Goal: Task Accomplishment & Management: Use online tool/utility

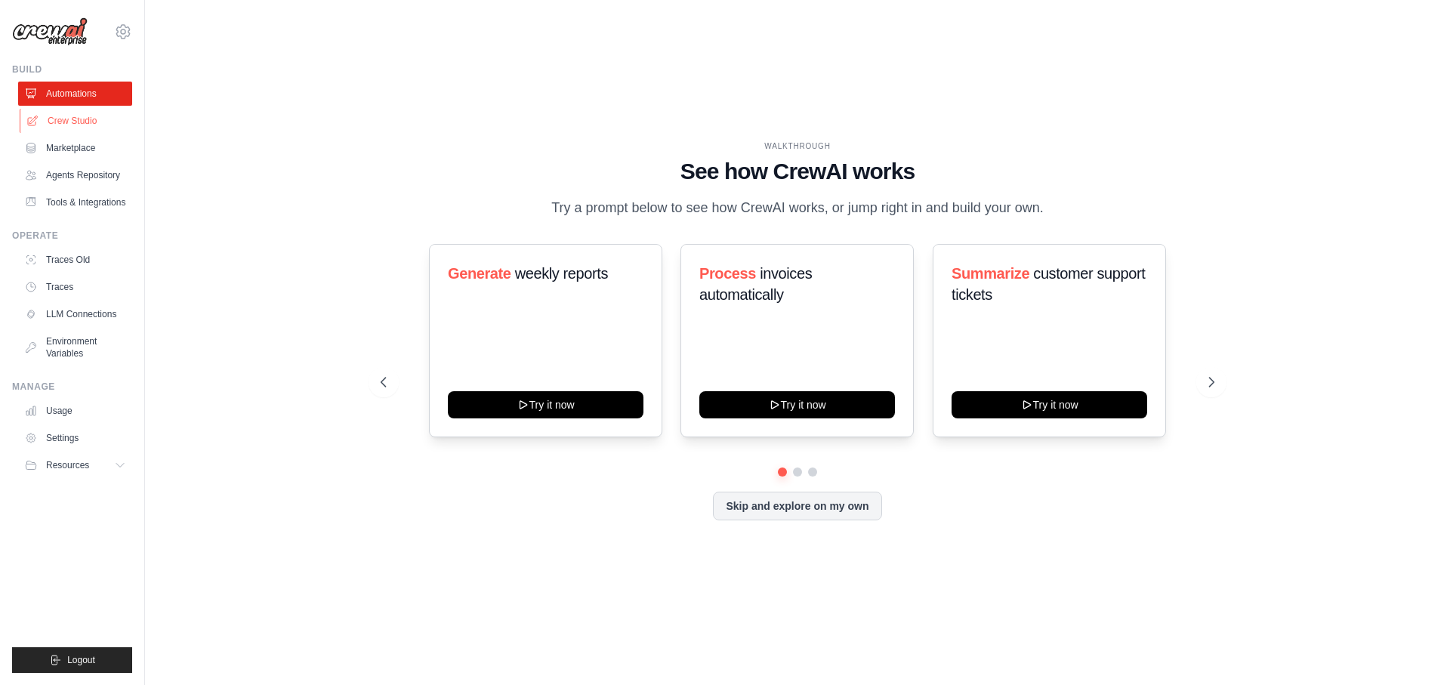
click at [88, 131] on link "Crew Studio" at bounding box center [77, 121] width 114 height 24
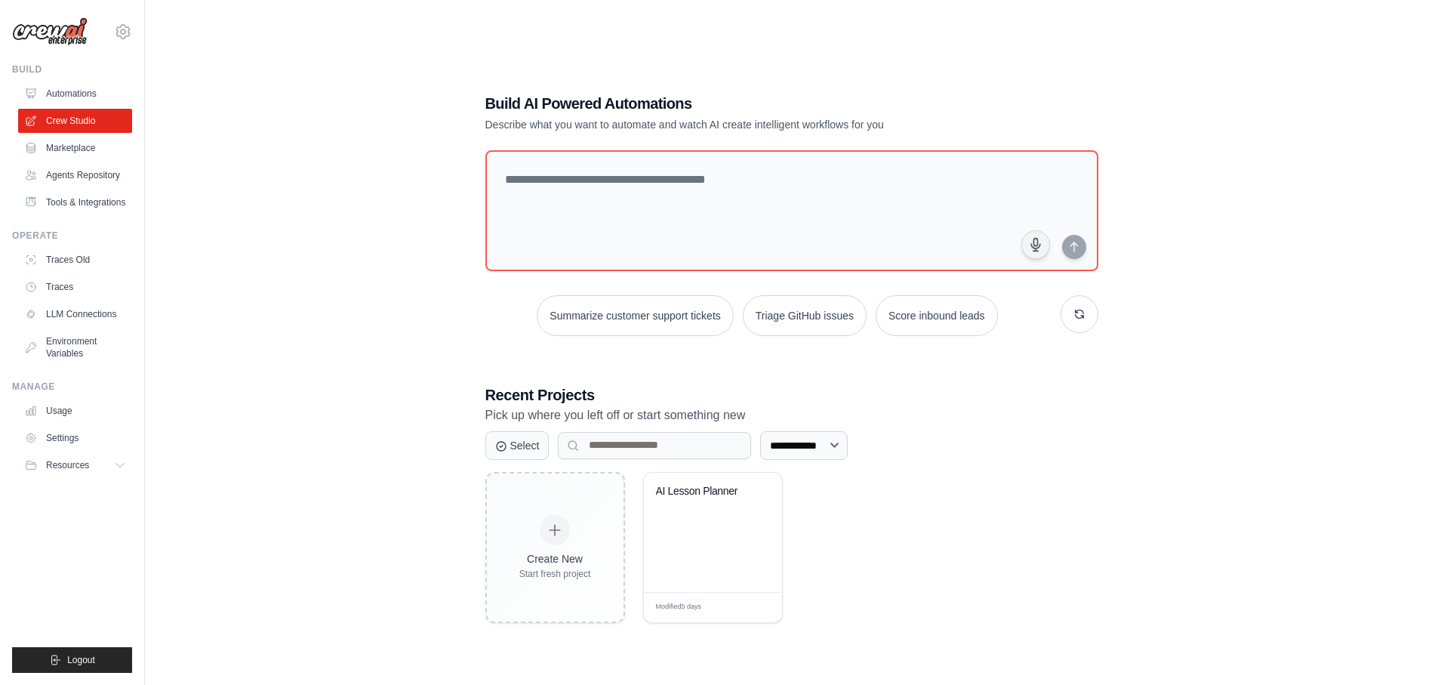
scroll to position [30, 0]
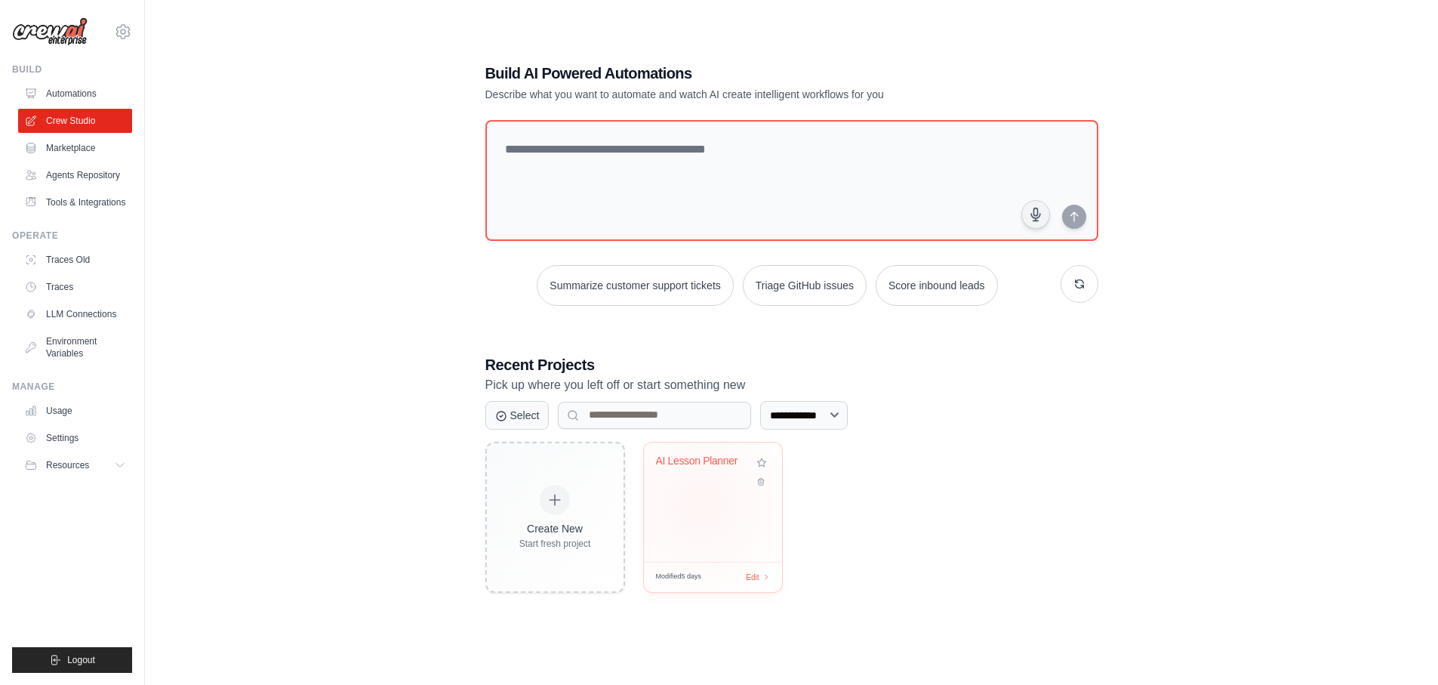
click at [700, 504] on div "AI Lesson Planner" at bounding box center [713, 501] width 138 height 119
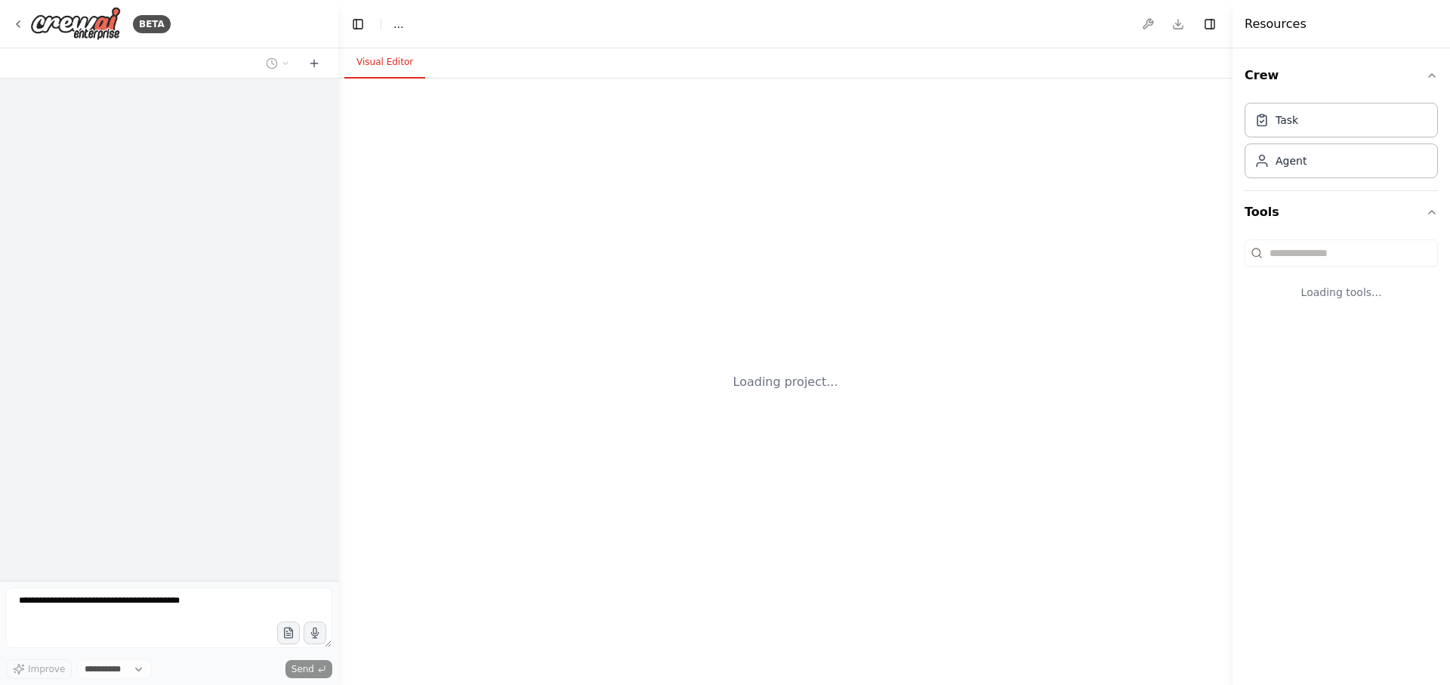
select select "****"
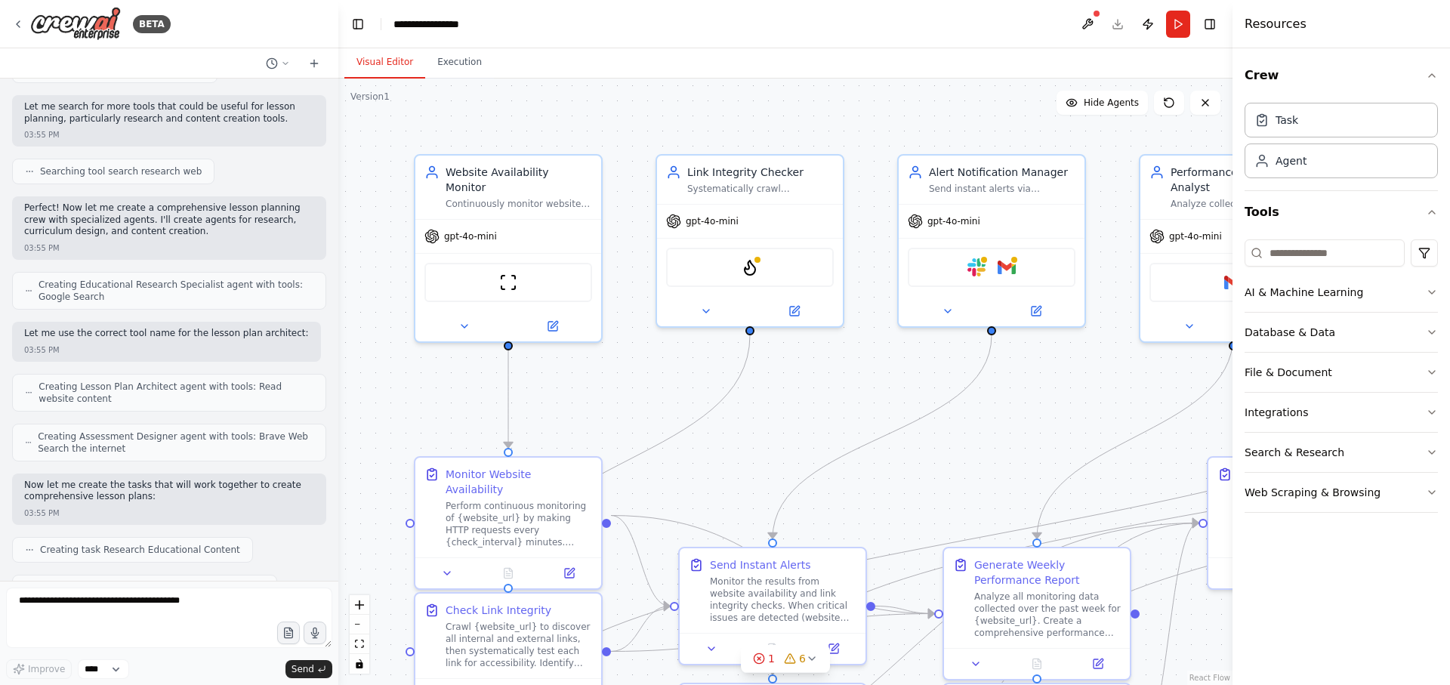
scroll to position [807, 0]
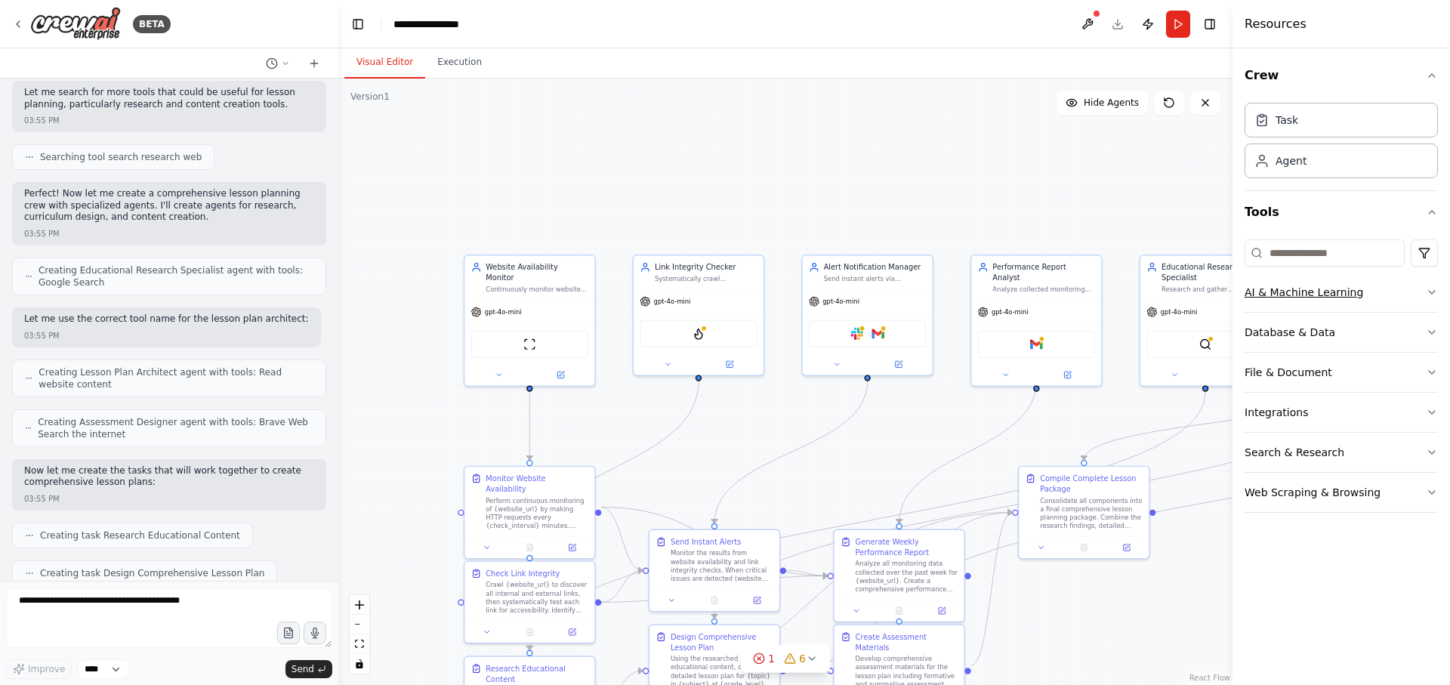
click at [1430, 293] on icon "button" at bounding box center [1431, 292] width 12 height 12
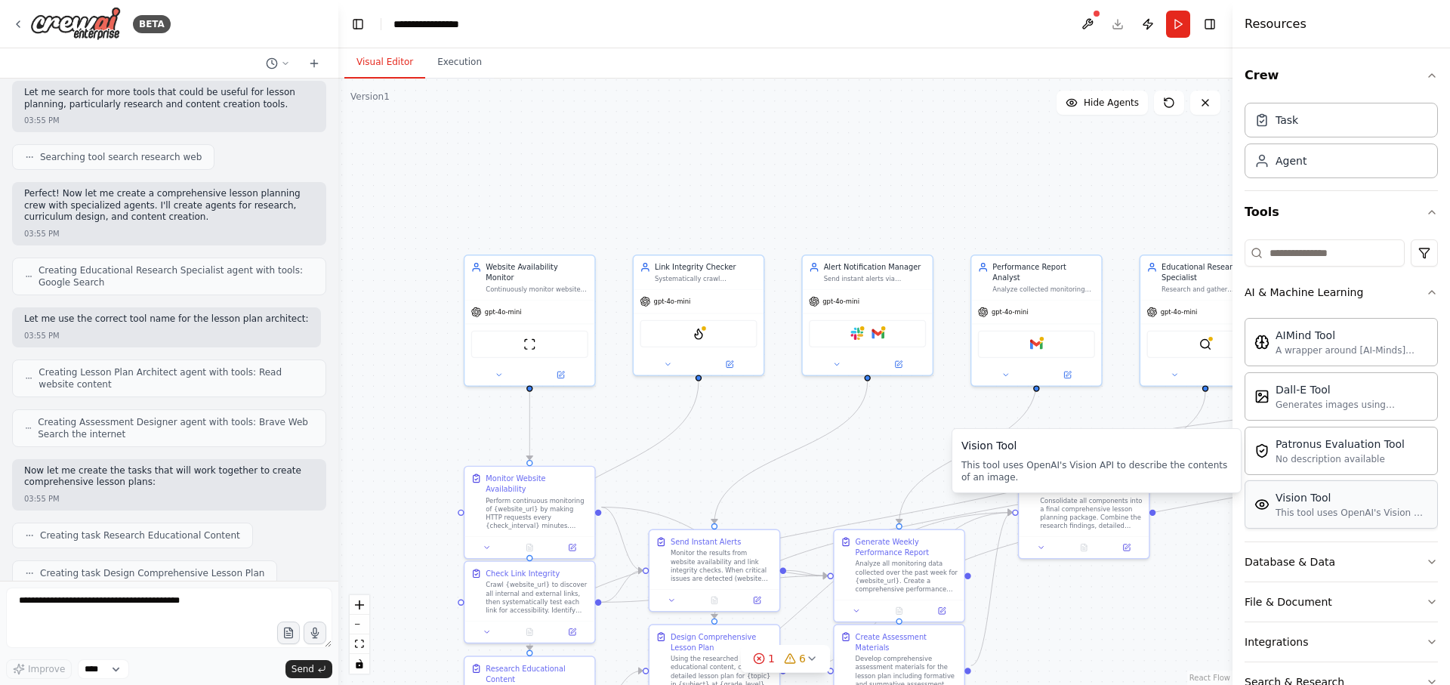
scroll to position [82, 0]
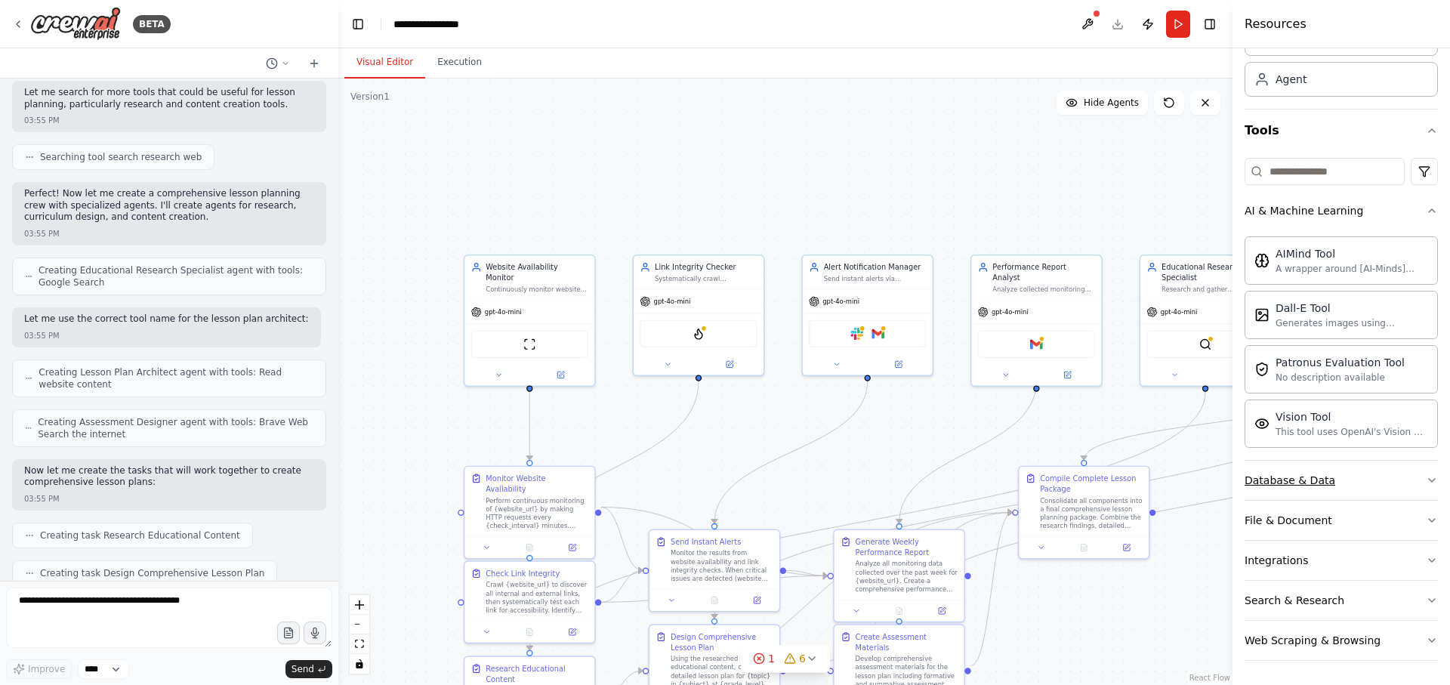
click at [1382, 481] on button "Database & Data" at bounding box center [1340, 480] width 193 height 39
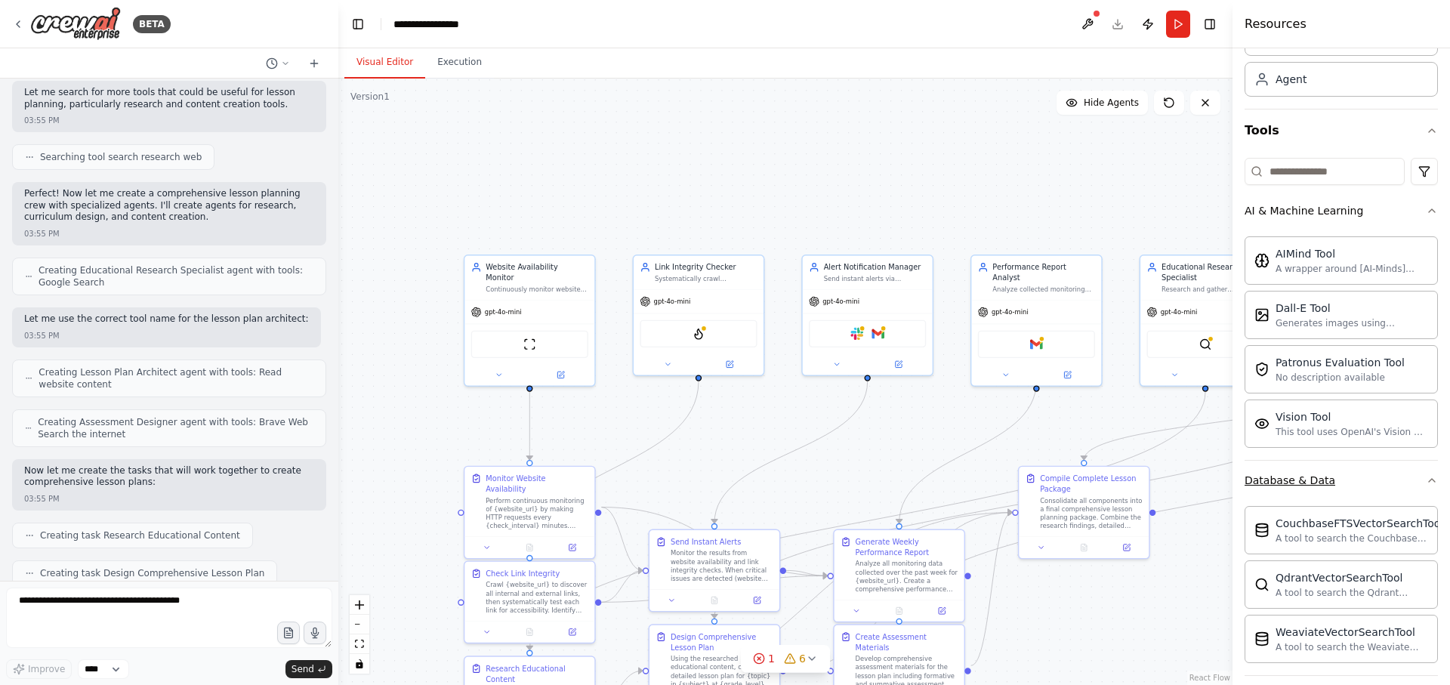
scroll to position [257, 0]
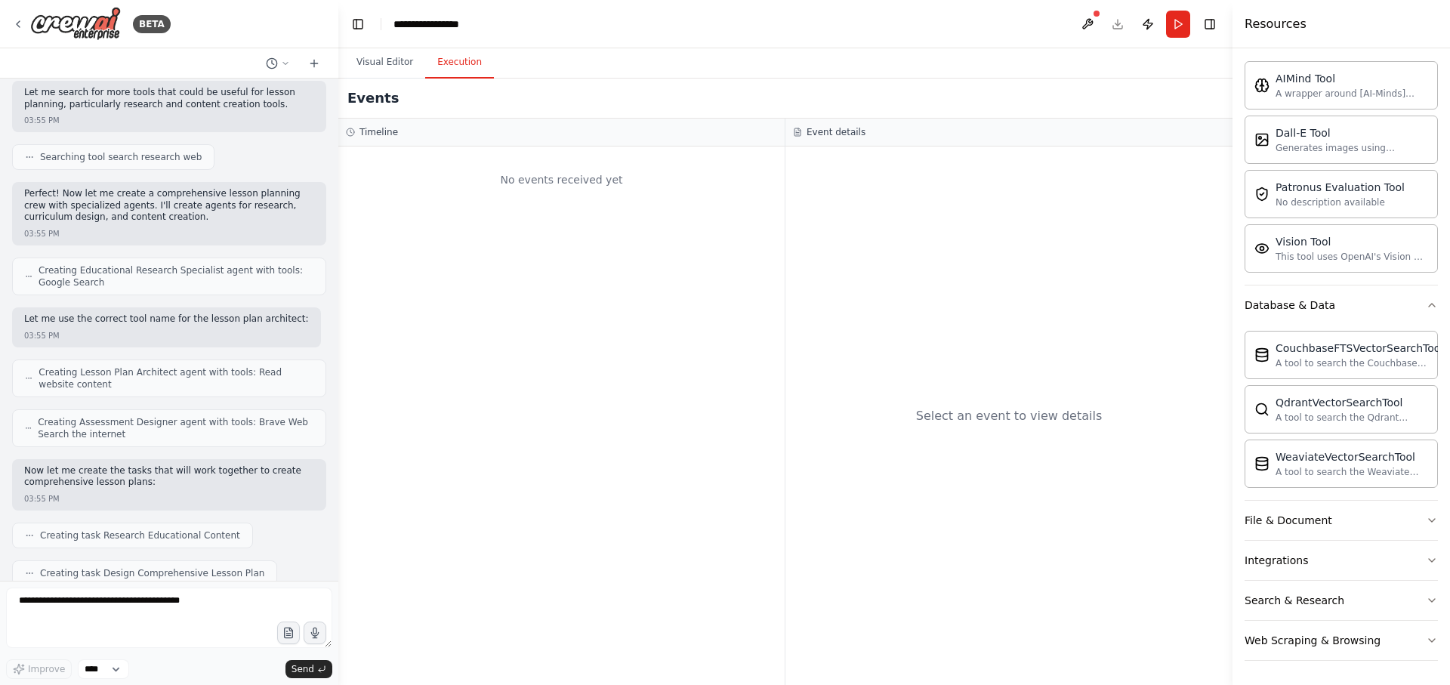
click at [442, 56] on button "Execution" at bounding box center [459, 63] width 69 height 32
click at [1097, 25] on button at bounding box center [1087, 24] width 24 height 27
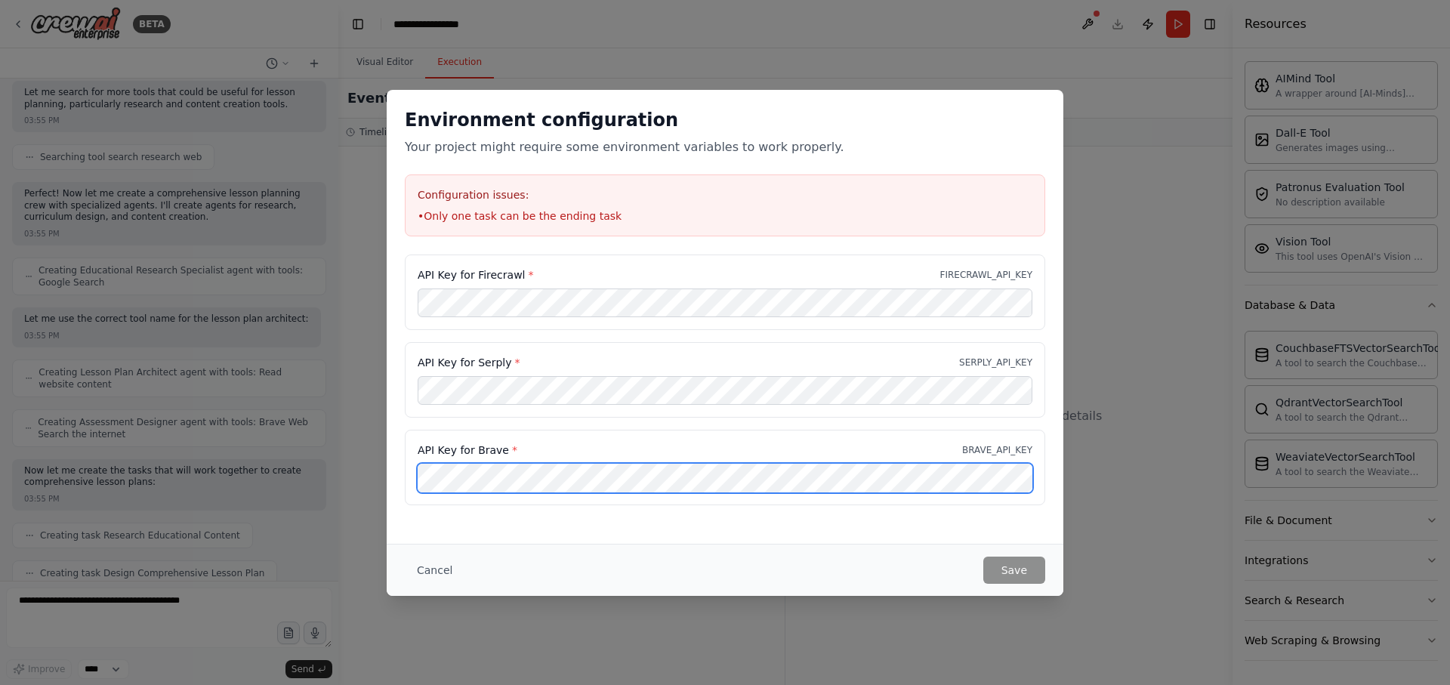
scroll to position [1575, 0]
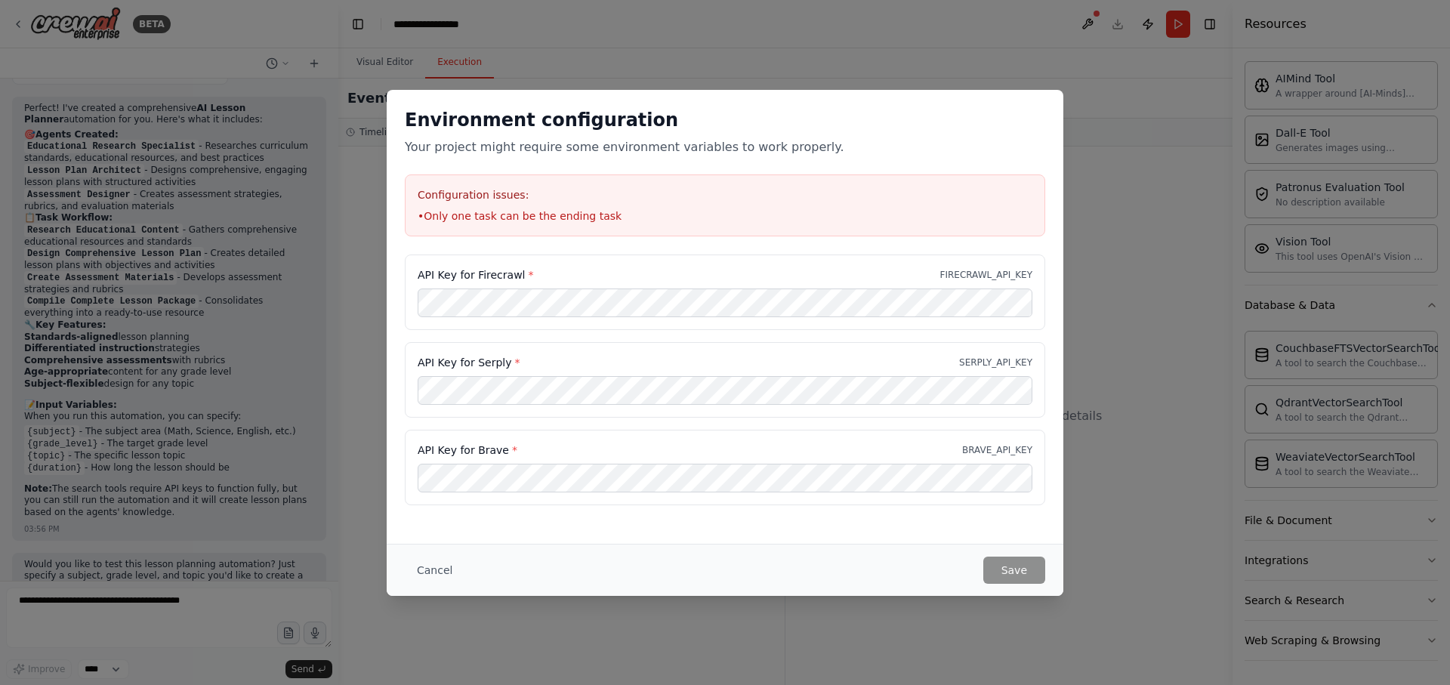
click at [922, 58] on div "Environment configuration Your project might require some environment variables…" at bounding box center [725, 342] width 1450 height 685
click at [430, 568] on button "Cancel" at bounding box center [435, 569] width 60 height 27
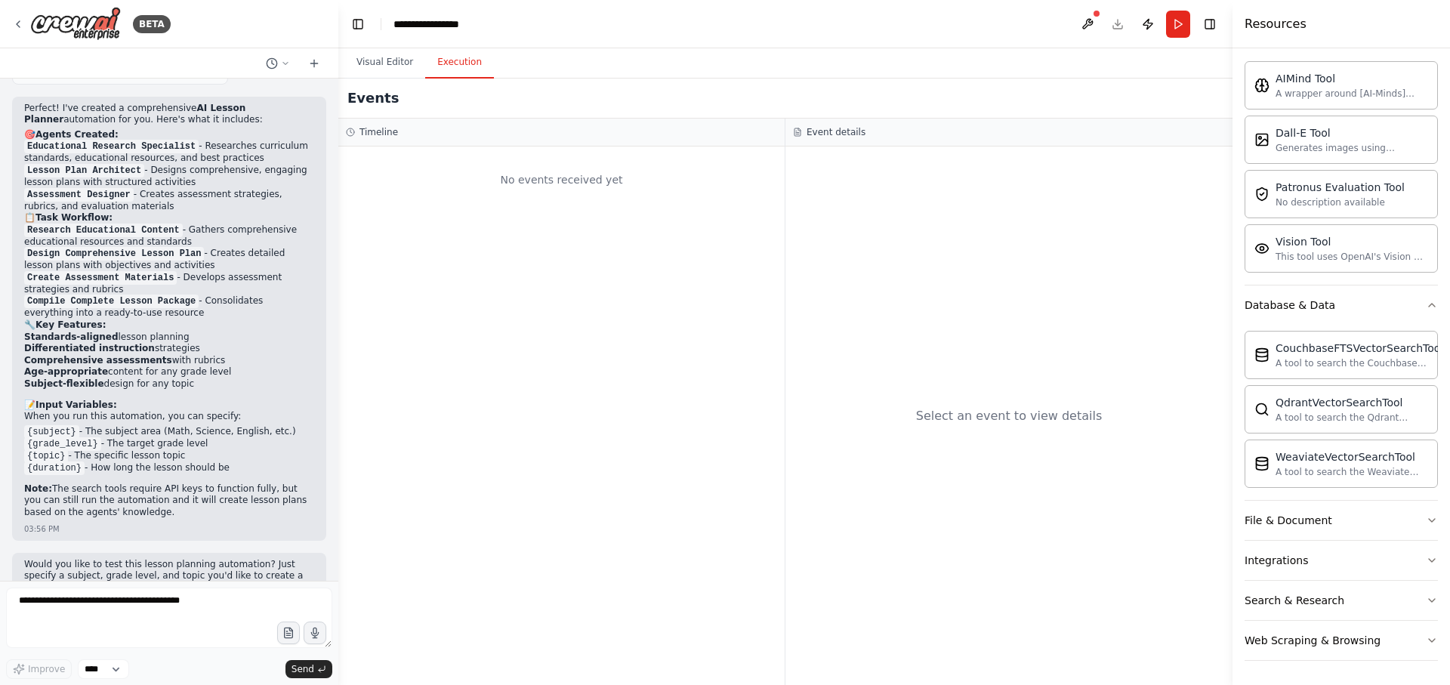
click at [590, 48] on div "Visual Editor Execution" at bounding box center [785, 63] width 894 height 30
click at [1303, 239] on div "Vision Tool" at bounding box center [1351, 240] width 153 height 15
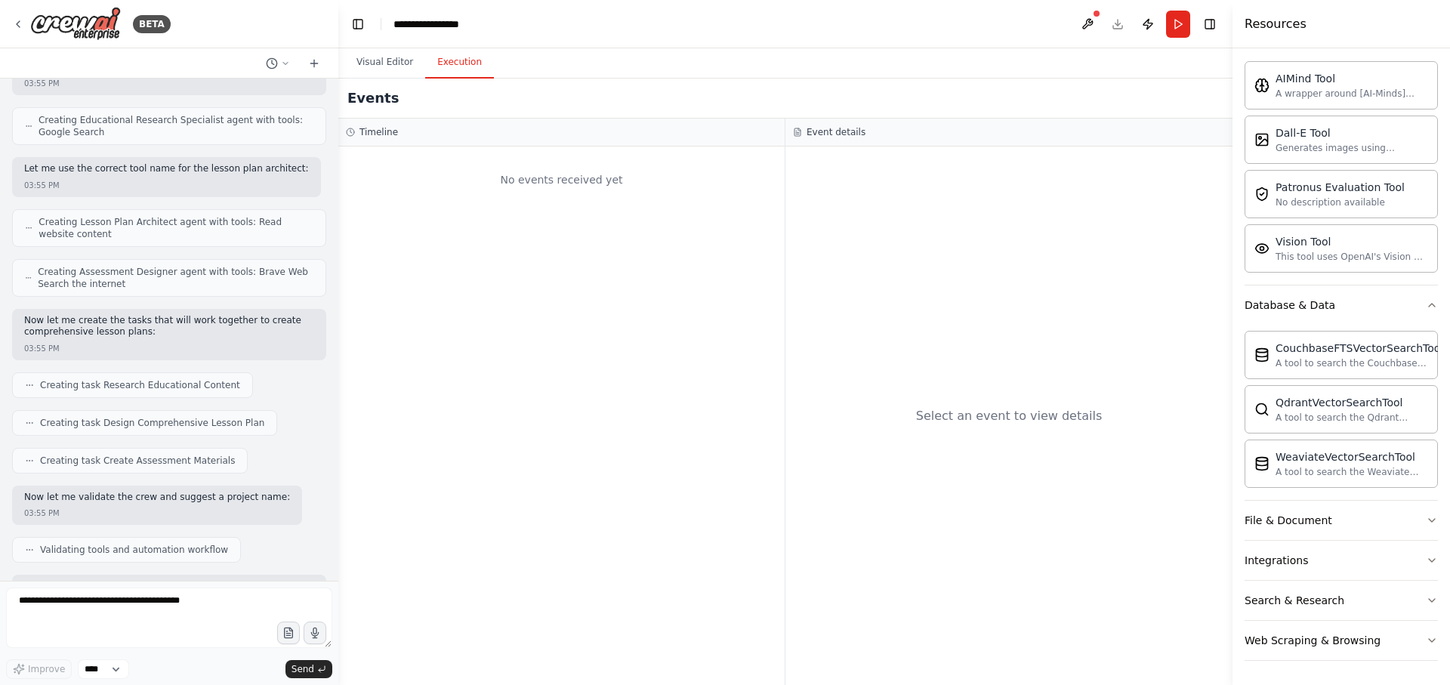
scroll to position [976, 0]
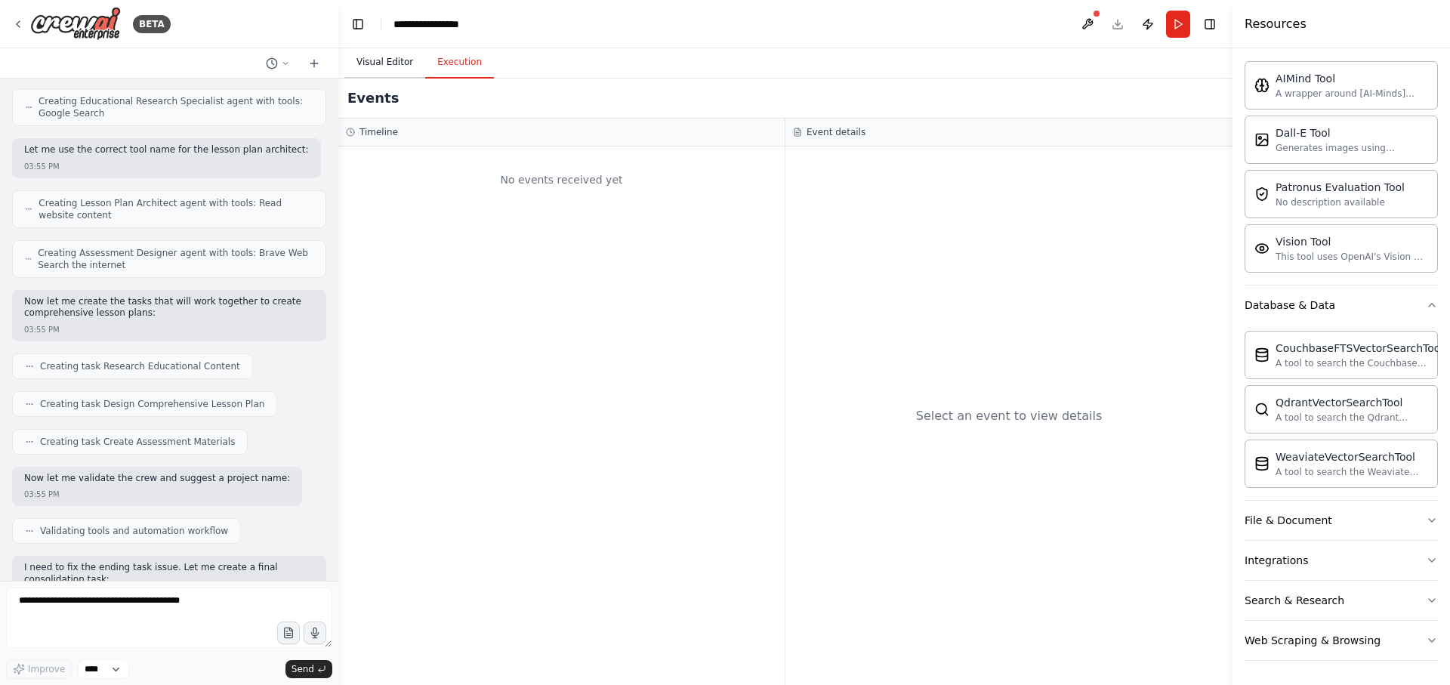
click at [379, 60] on button "Visual Editor" at bounding box center [384, 63] width 81 height 32
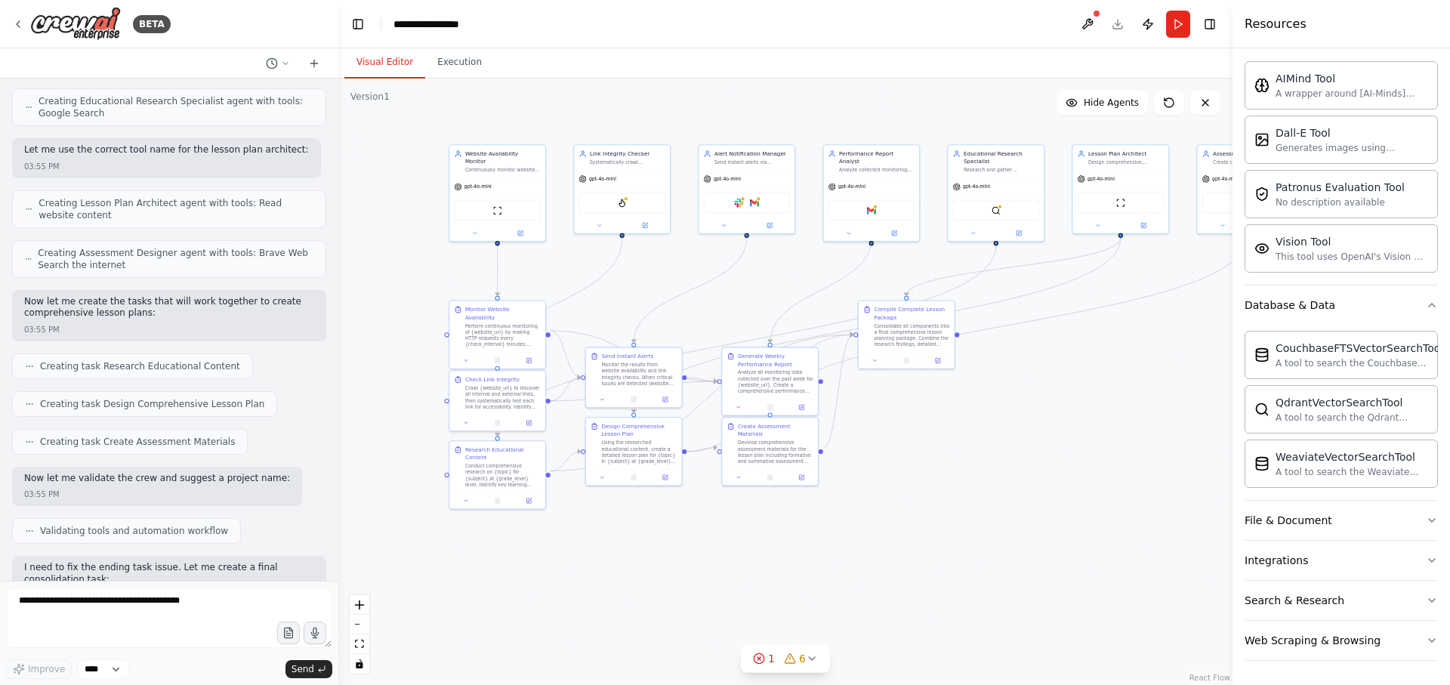
drag, startPoint x: 637, startPoint y: 235, endPoint x: 500, endPoint y: 92, distance: 198.1
click at [501, 92] on div ".deletable-edge-delete-btn { width: 20px; height: 20px; border: 0px solid #ffff…" at bounding box center [785, 382] width 894 height 606
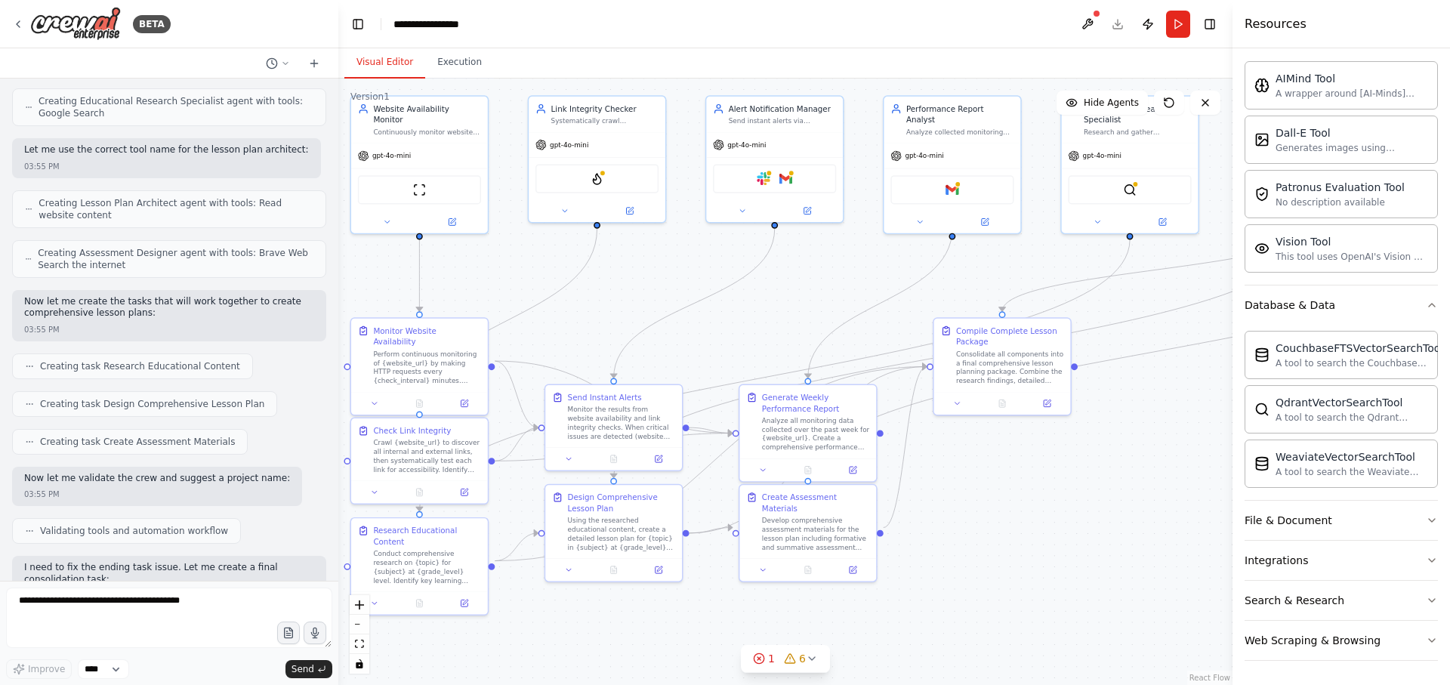
click at [481, 253] on div ".deletable-edge-delete-btn { width: 20px; height: 20px; border: 0px solid #ffff…" at bounding box center [785, 382] width 894 height 606
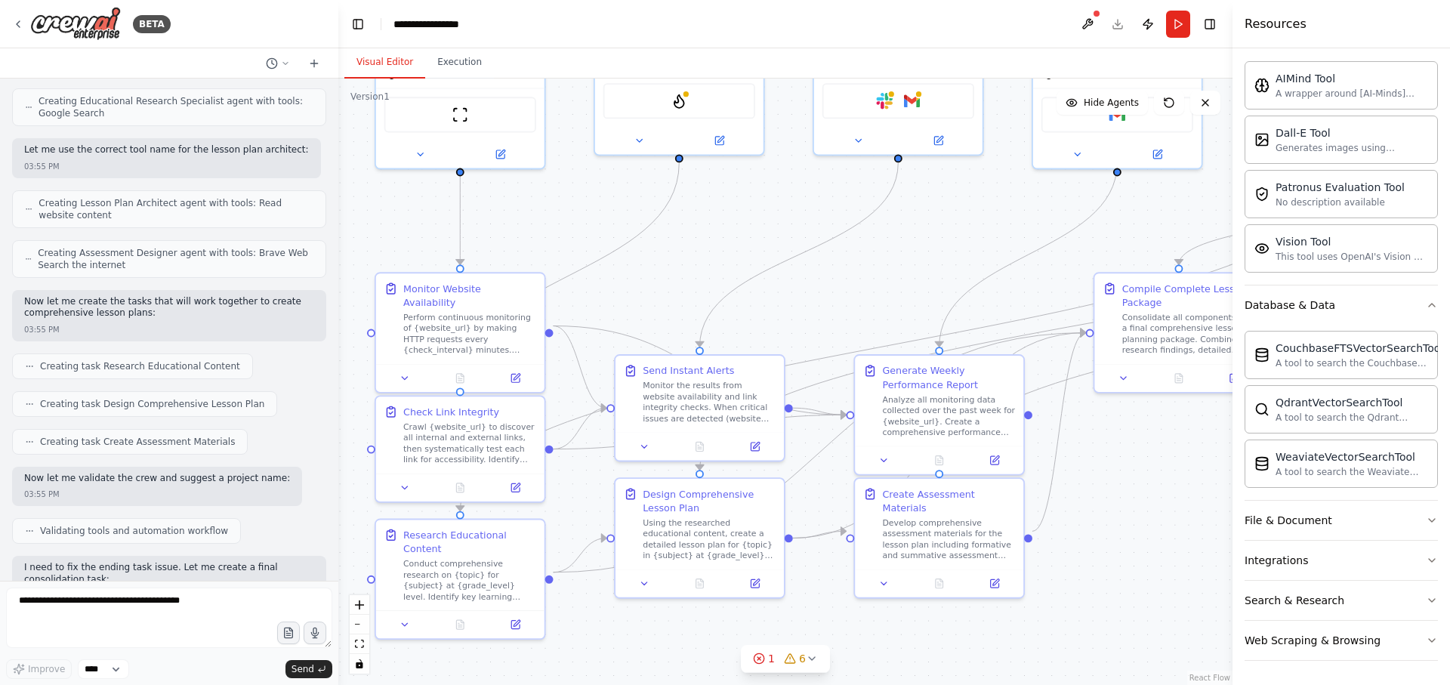
drag, startPoint x: 788, startPoint y: 343, endPoint x: 820, endPoint y: 251, distance: 97.4
click at [803, 287] on div ".deletable-edge-delete-btn { width: 20px; height: 20px; border: 0px solid #ffff…" at bounding box center [785, 382] width 894 height 606
